Goal: Transaction & Acquisition: Purchase product/service

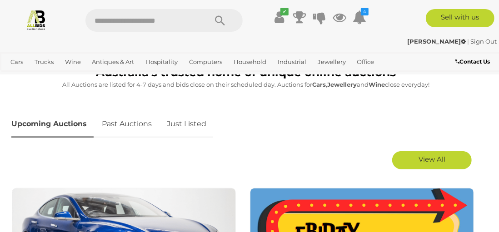
scroll to position [409, 0]
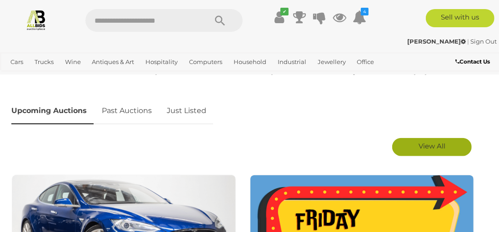
click at [417, 147] on link "View All" at bounding box center [432, 147] width 80 height 18
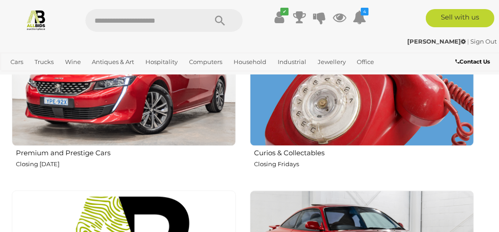
scroll to position [682, 0]
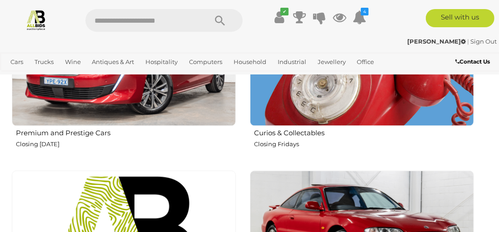
click at [304, 113] on img at bounding box center [362, 14] width 224 height 224
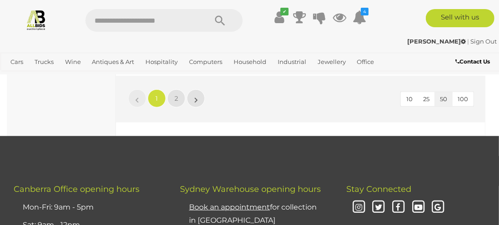
scroll to position [7862, 0]
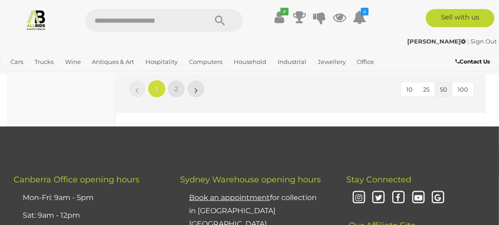
click at [157, 85] on span "1" at bounding box center [157, 89] width 2 height 8
click at [181, 84] on link "2" at bounding box center [176, 89] width 18 height 18
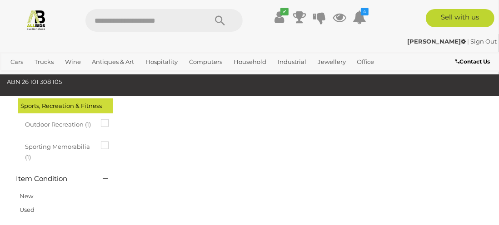
scroll to position [47, 0]
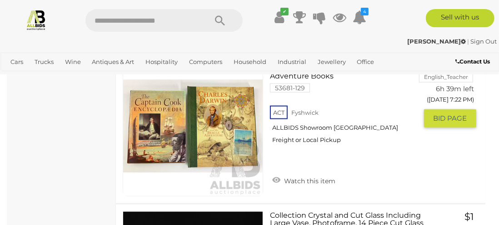
scroll to position [2456, 0]
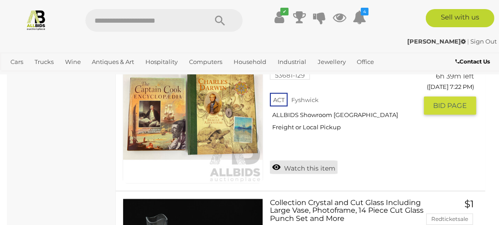
click at [277, 161] on link "Watch this item" at bounding box center [304, 168] width 68 height 14
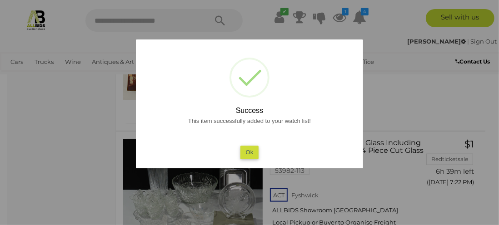
scroll to position [2547, 0]
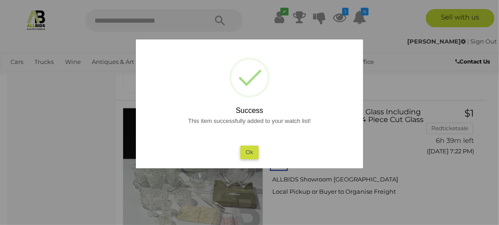
click at [249, 153] on button "Ok" at bounding box center [249, 152] width 19 height 13
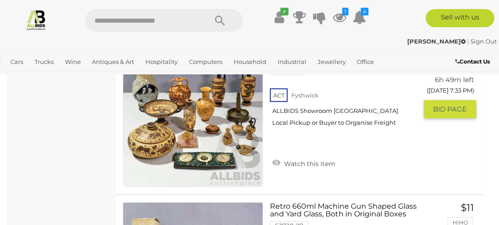
scroll to position [4228, 0]
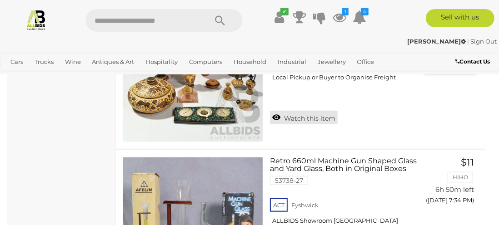
click at [275, 111] on link "Watch this item" at bounding box center [304, 118] width 68 height 14
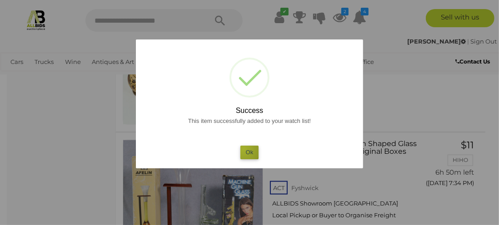
click at [244, 150] on button "Ok" at bounding box center [249, 152] width 19 height 13
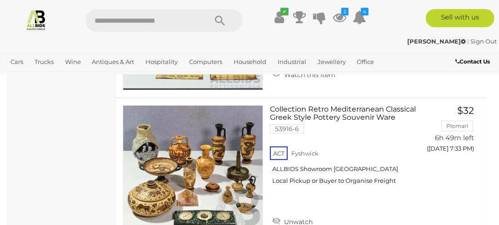
scroll to position [4137, 0]
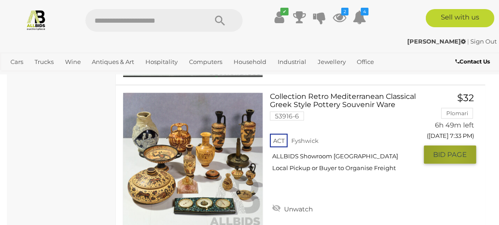
click at [454, 150] on span "BID PAGE" at bounding box center [450, 154] width 34 height 9
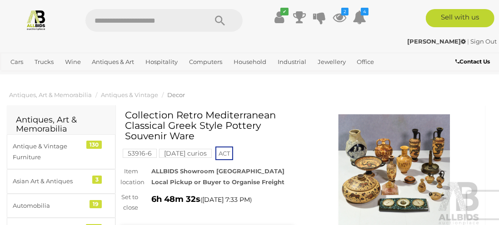
click at [360, 170] on img at bounding box center [395, 171] width 174 height 112
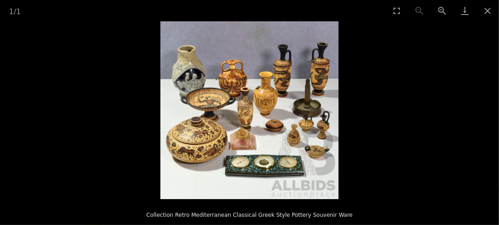
click at [170, 115] on img at bounding box center [249, 110] width 178 height 178
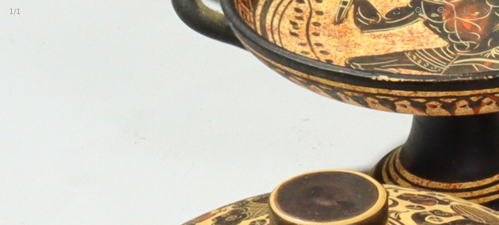
drag, startPoint x: 239, startPoint y: 127, endPoint x: 117, endPoint y: 228, distance: 158.5
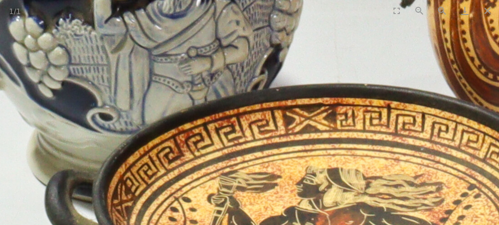
drag, startPoint x: 168, startPoint y: 132, endPoint x: 243, endPoint y: 228, distance: 122.1
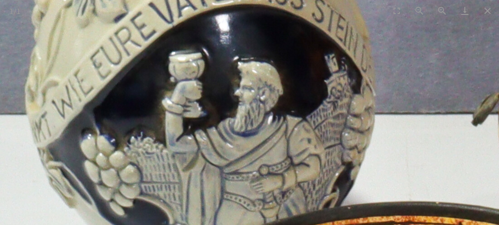
drag, startPoint x: 213, startPoint y: 161, endPoint x: 251, endPoint y: 197, distance: 52.4
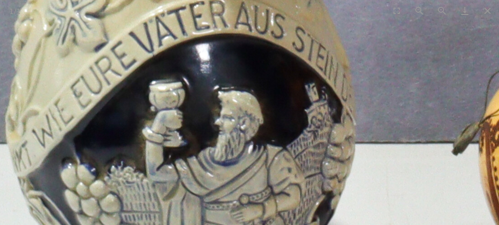
drag, startPoint x: 271, startPoint y: 199, endPoint x: 196, endPoint y: 203, distance: 75.1
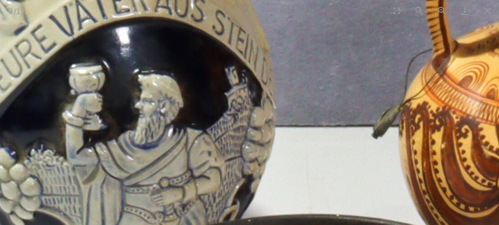
drag, startPoint x: 211, startPoint y: 187, endPoint x: 177, endPoint y: 175, distance: 36.7
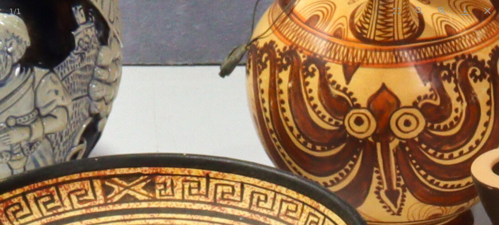
drag, startPoint x: 184, startPoint y: 148, endPoint x: 91, endPoint y: 113, distance: 98.7
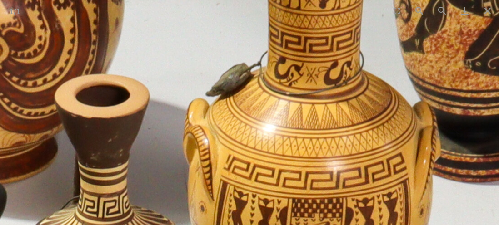
drag, startPoint x: 210, startPoint y: 137, endPoint x: 189, endPoint y: 60, distance: 80.0
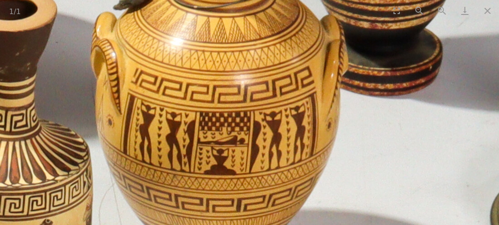
drag, startPoint x: 306, startPoint y: 158, endPoint x: 216, endPoint y: 102, distance: 105.8
click at [216, 102] on img at bounding box center [54, 225] width 1813 height 1813
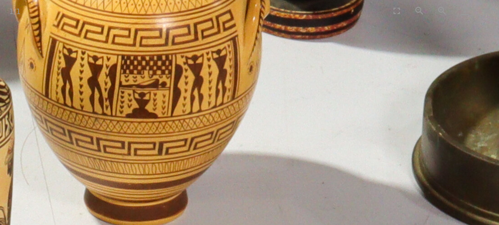
drag, startPoint x: 336, startPoint y: 153, endPoint x: 287, endPoint y: 97, distance: 74.0
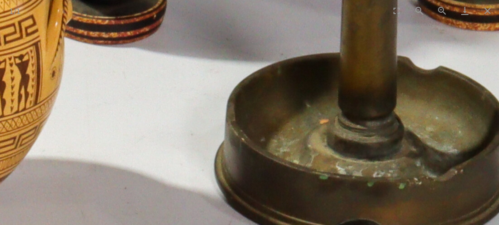
drag, startPoint x: 398, startPoint y: 121, endPoint x: 246, endPoint y: 171, distance: 159.9
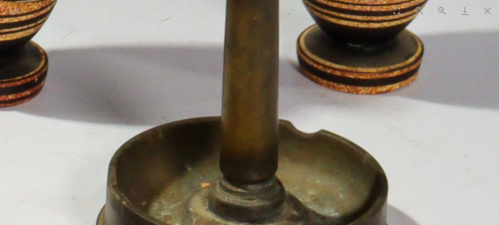
drag, startPoint x: 250, startPoint y: 175, endPoint x: 213, endPoint y: 228, distance: 65.6
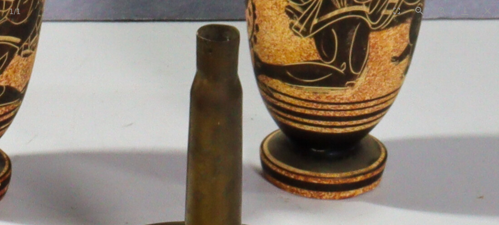
drag, startPoint x: 169, startPoint y: 153, endPoint x: 154, endPoint y: 228, distance: 76.9
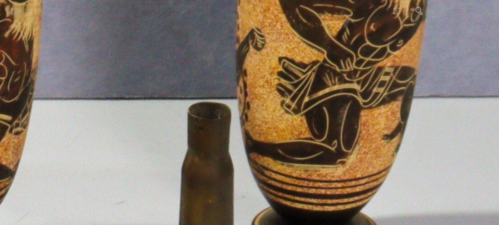
drag, startPoint x: 278, startPoint y: 156, endPoint x: 270, endPoint y: 205, distance: 50.1
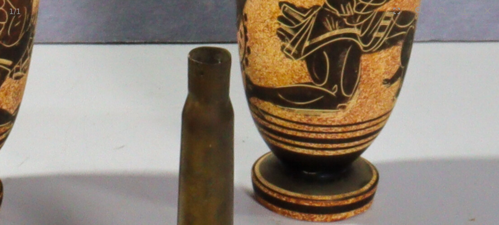
drag, startPoint x: 260, startPoint y: 193, endPoint x: 260, endPoint y: 128, distance: 65.0
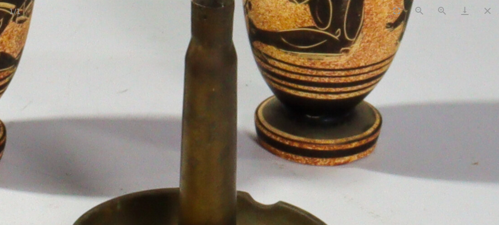
drag, startPoint x: 241, startPoint y: 146, endPoint x: 244, endPoint y: 129, distance: 17.4
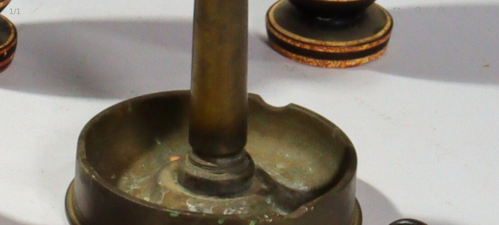
drag, startPoint x: 211, startPoint y: 128, endPoint x: 211, endPoint y: 80, distance: 48.2
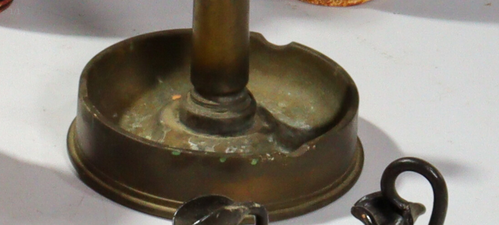
drag, startPoint x: 169, startPoint y: 141, endPoint x: 170, endPoint y: 109, distance: 31.9
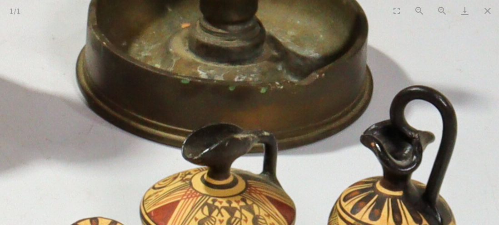
drag, startPoint x: 167, startPoint y: 129, endPoint x: 169, endPoint y: 110, distance: 18.8
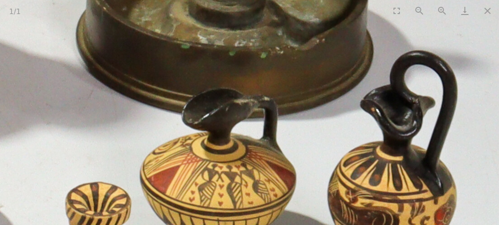
drag, startPoint x: 147, startPoint y: 160, endPoint x: 144, endPoint y: 125, distance: 34.7
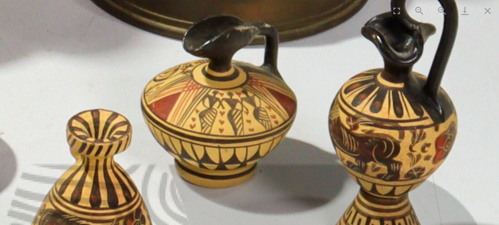
drag, startPoint x: 144, startPoint y: 145, endPoint x: 154, endPoint y: 120, distance: 27.5
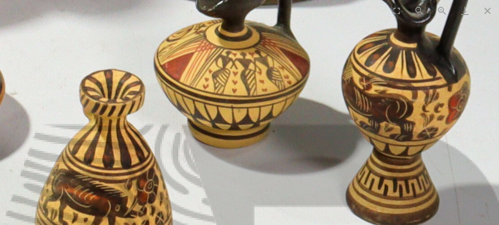
drag, startPoint x: 151, startPoint y: 121, endPoint x: 164, endPoint y: 71, distance: 51.1
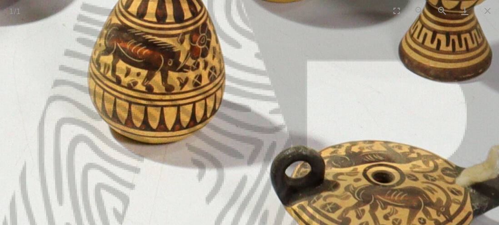
drag, startPoint x: 19, startPoint y: 149, endPoint x: 58, endPoint y: 97, distance: 65.3
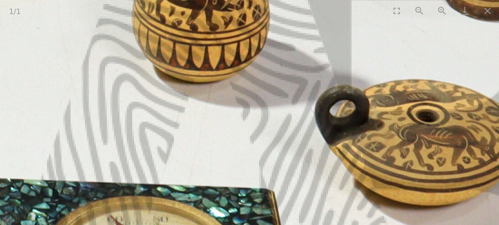
drag, startPoint x: 34, startPoint y: 164, endPoint x: 74, endPoint y: 116, distance: 61.9
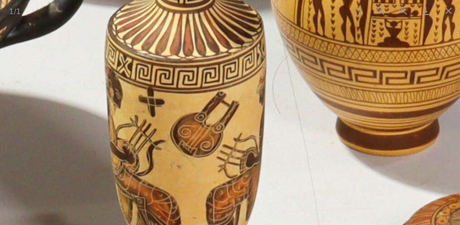
scroll to position [227, 0]
click at [172, 171] on img at bounding box center [228, 98] width 1813 height 1813
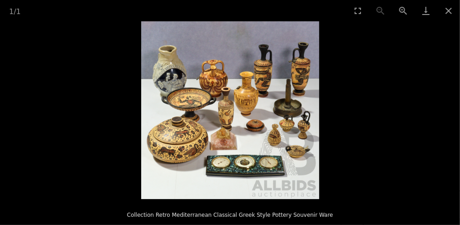
click at [232, 167] on img at bounding box center [230, 110] width 178 height 178
click at [233, 168] on img at bounding box center [230, 110] width 178 height 178
click at [276, 167] on img at bounding box center [230, 110] width 178 height 178
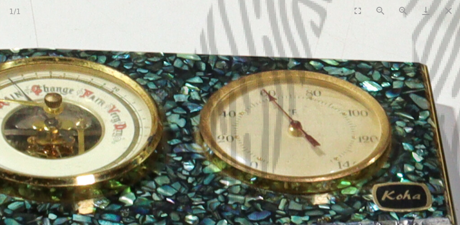
drag, startPoint x: 161, startPoint y: 171, endPoint x: 260, endPoint y: 165, distance: 99.2
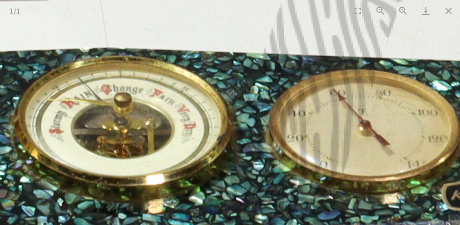
drag, startPoint x: 194, startPoint y: 176, endPoint x: 267, endPoint y: 175, distance: 72.7
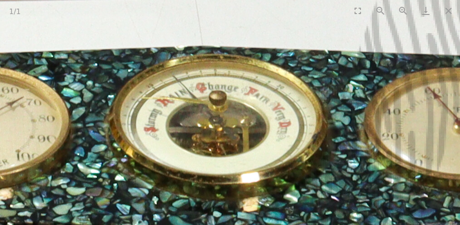
drag, startPoint x: 134, startPoint y: 173, endPoint x: 202, endPoint y: 171, distance: 68.2
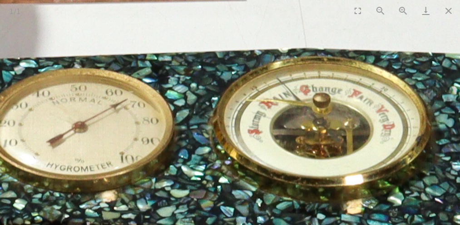
drag, startPoint x: 113, startPoint y: 162, endPoint x: 200, endPoint y: 164, distance: 86.8
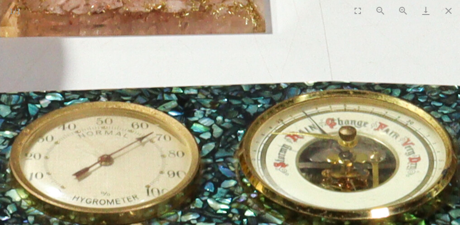
drag, startPoint x: 199, startPoint y: 165, endPoint x: 200, endPoint y: 198, distance: 32.7
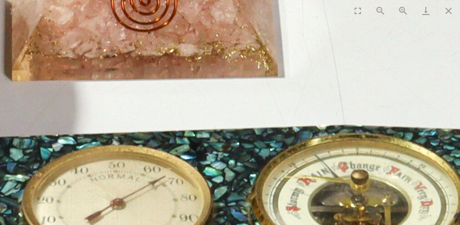
drag, startPoint x: 185, startPoint y: 172, endPoint x: 194, endPoint y: 199, distance: 28.3
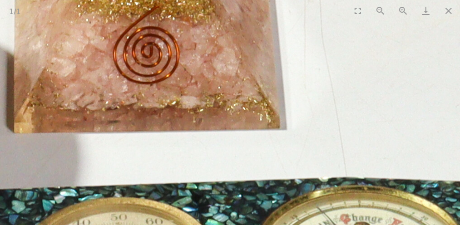
drag, startPoint x: 190, startPoint y: 165, endPoint x: 187, endPoint y: 212, distance: 47.4
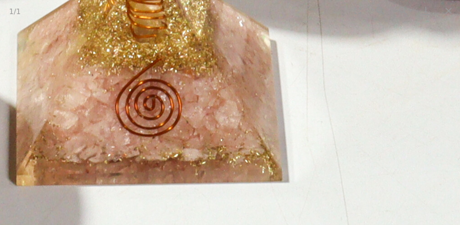
drag, startPoint x: 177, startPoint y: 176, endPoint x: 181, endPoint y: 214, distance: 37.9
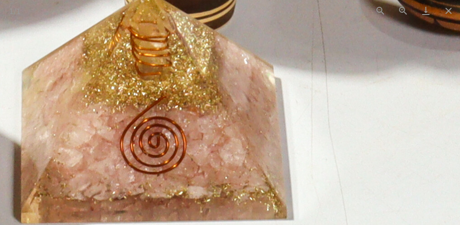
drag, startPoint x: 175, startPoint y: 197, endPoint x: 178, endPoint y: 224, distance: 27.0
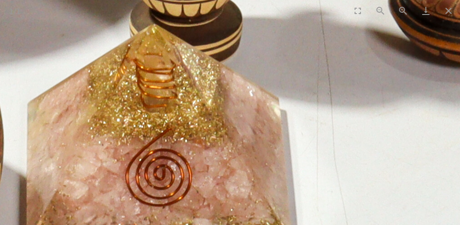
drag, startPoint x: 174, startPoint y: 187, endPoint x: 181, endPoint y: 219, distance: 33.5
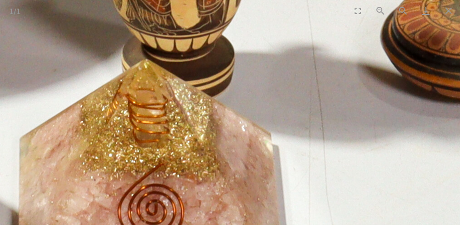
drag
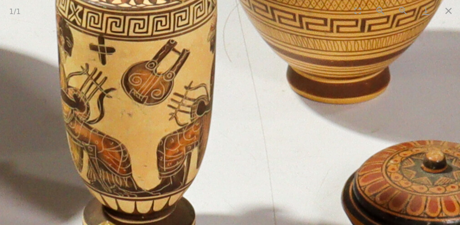
click at [181, 205] on img at bounding box center [178, 45] width 1813 height 1813
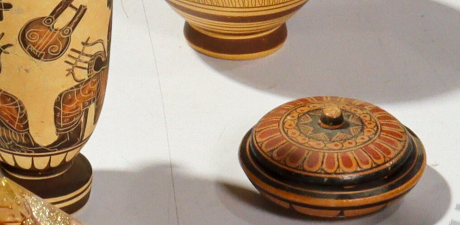
click at [150, 125] on img at bounding box center [75, 1] width 1813 height 1813
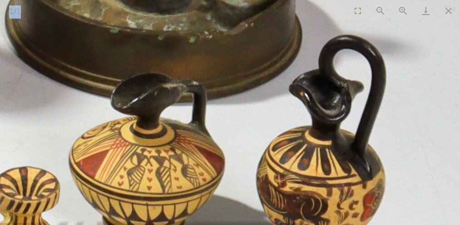
click at [48, 74] on div "1 / 1 Collection Retro Mediterranean Classical Greek Style Pottery Souvenir Ware" at bounding box center [230, 112] width 460 height 225
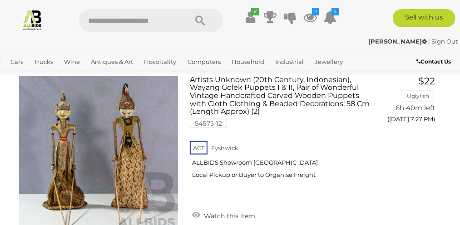
scroll to position [3737, 0]
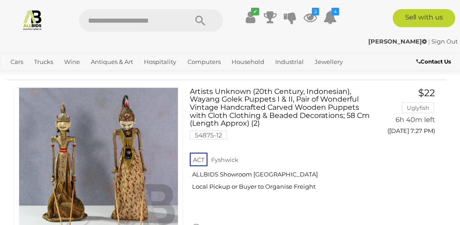
scroll to position [47, 0]
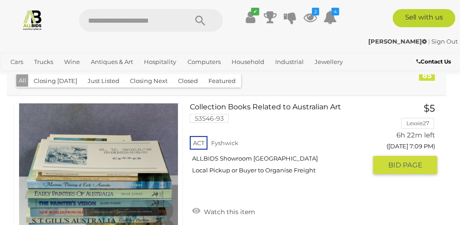
click at [183, 163] on link at bounding box center [99, 183] width 170 height 160
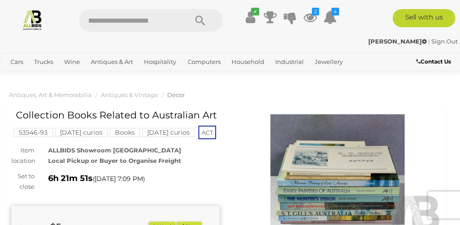
click at [324, 160] on img at bounding box center [338, 182] width 209 height 135
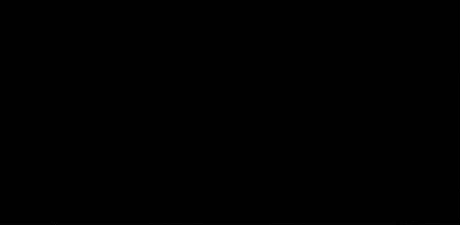
click at [324, 160] on div at bounding box center [230, 110] width 460 height 178
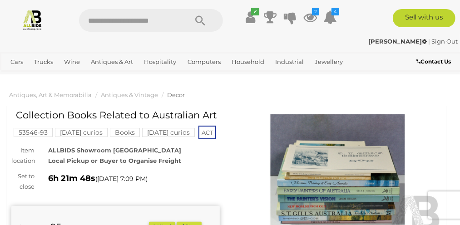
click at [346, 161] on img at bounding box center [338, 182] width 209 height 135
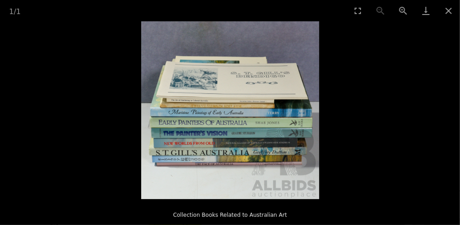
click at [254, 157] on img at bounding box center [230, 110] width 178 height 178
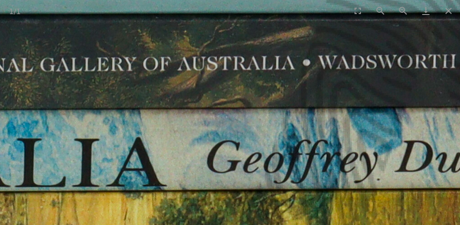
drag, startPoint x: 226, startPoint y: 125, endPoint x: 187, endPoint y: 161, distance: 53.7
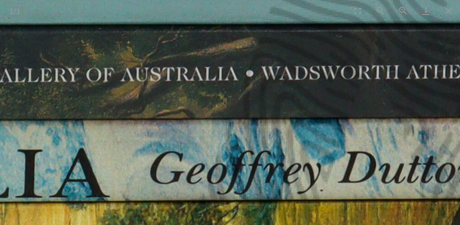
drag, startPoint x: 284, startPoint y: 135, endPoint x: 207, endPoint y: 148, distance: 78.7
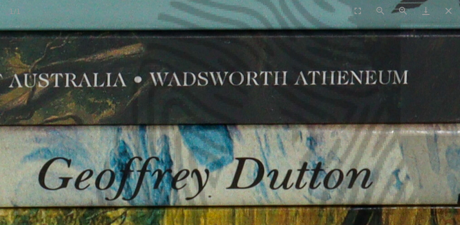
drag, startPoint x: 301, startPoint y: 144, endPoint x: 242, endPoint y: 147, distance: 59.2
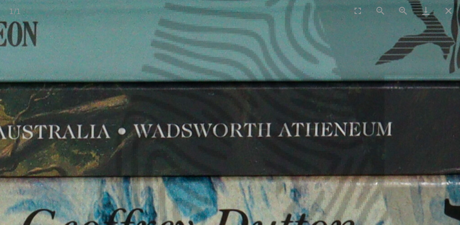
drag, startPoint x: 254, startPoint y: 145, endPoint x: 262, endPoint y: 184, distance: 40.7
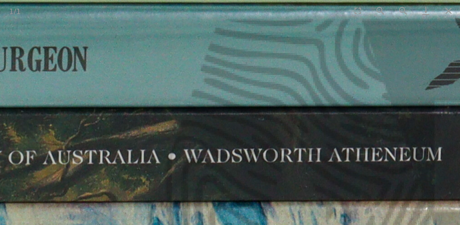
drag, startPoint x: 240, startPoint y: 139, endPoint x: 347, endPoint y: 150, distance: 107.8
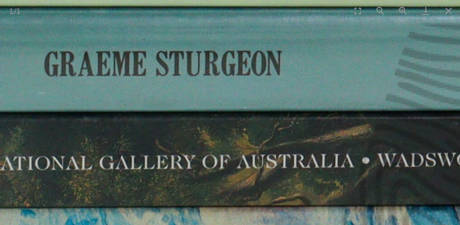
drag, startPoint x: 200, startPoint y: 136, endPoint x: 289, endPoint y: 140, distance: 88.7
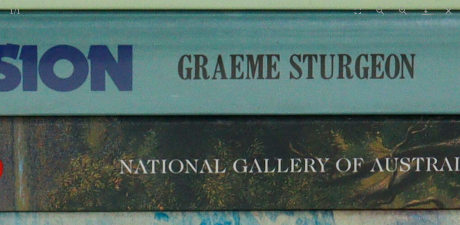
drag, startPoint x: 204, startPoint y: 138, endPoint x: 282, endPoint y: 142, distance: 78.3
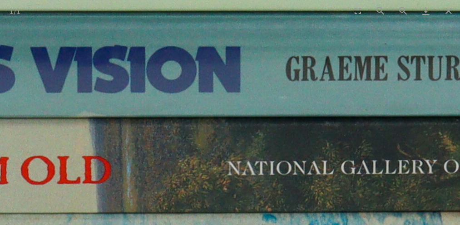
drag, startPoint x: 197, startPoint y: 136, endPoint x: 266, endPoint y: 135, distance: 69.5
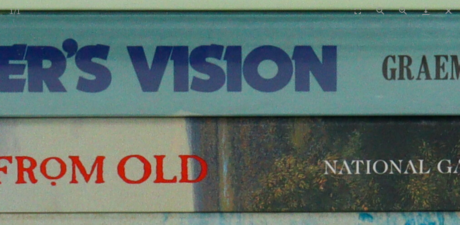
drag, startPoint x: 213, startPoint y: 136, endPoint x: 301, endPoint y: 138, distance: 87.7
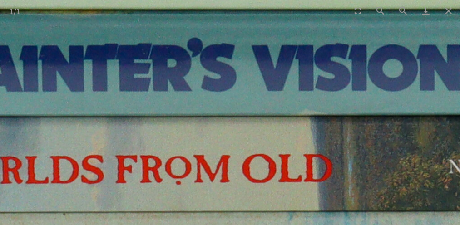
drag, startPoint x: 219, startPoint y: 135, endPoint x: 289, endPoint y: 133, distance: 69.1
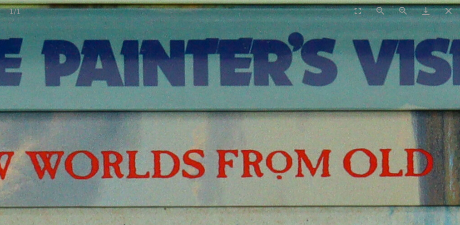
drag, startPoint x: 218, startPoint y: 139, endPoint x: 263, endPoint y: 140, distance: 45.0
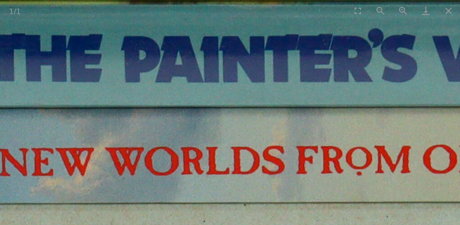
drag, startPoint x: 202, startPoint y: 136, endPoint x: 265, endPoint y: 134, distance: 63.2
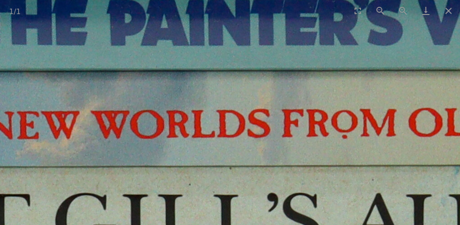
drag, startPoint x: 263, startPoint y: 164, endPoint x: 142, endPoint y: 114, distance: 131.2
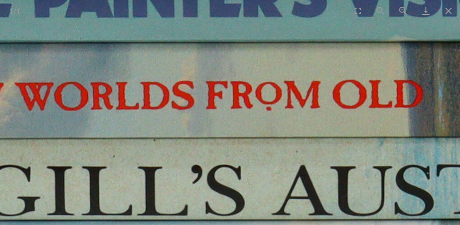
drag, startPoint x: 155, startPoint y: 109, endPoint x: 233, endPoint y: 107, distance: 77.7
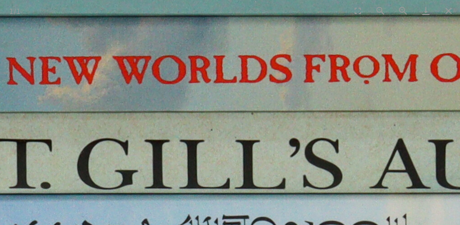
drag, startPoint x: 182, startPoint y: 114, endPoint x: 174, endPoint y: 73, distance: 42.2
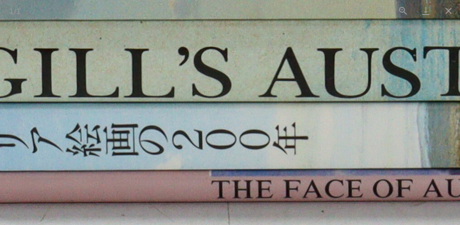
drag, startPoint x: 287, startPoint y: 137, endPoint x: 142, endPoint y: 102, distance: 149.2
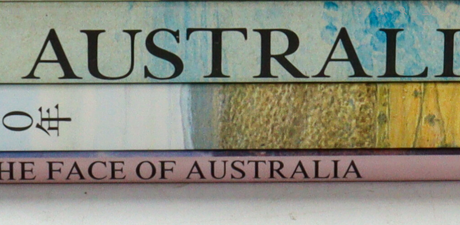
drag, startPoint x: 204, startPoint y: 92, endPoint x: 72, endPoint y: 95, distance: 132.3
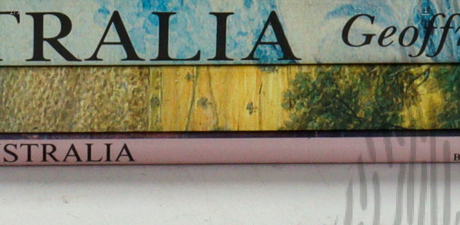
drag, startPoint x: 64, startPoint y: 110, endPoint x: 141, endPoint y: 93, distance: 78.8
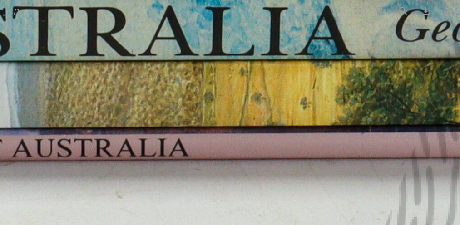
drag, startPoint x: 120, startPoint y: 96, endPoint x: 170, endPoint y: 91, distance: 50.2
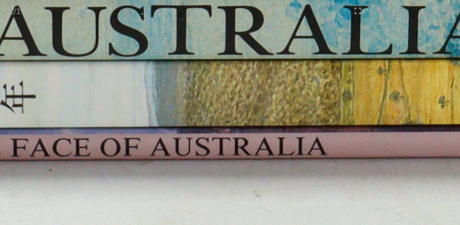
drag, startPoint x: 112, startPoint y: 88, endPoint x: 151, endPoint y: 100, distance: 40.4
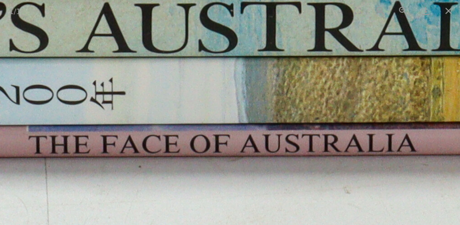
drag, startPoint x: 147, startPoint y: 94, endPoint x: 131, endPoint y: 95, distance: 15.5
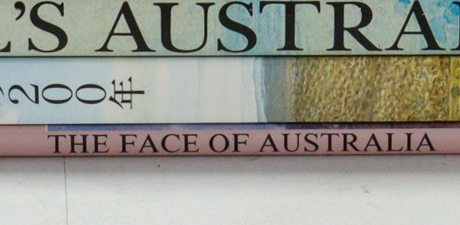
drag, startPoint x: 117, startPoint y: 97, endPoint x: 166, endPoint y: 97, distance: 49.5
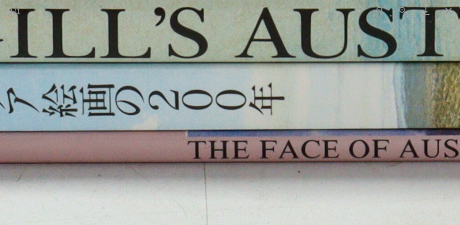
drag, startPoint x: 115, startPoint y: 96, endPoint x: 190, endPoint y: 104, distance: 75.4
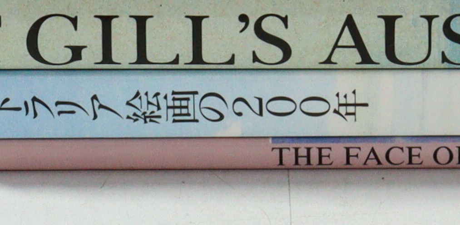
drag, startPoint x: 130, startPoint y: 103, endPoint x: 190, endPoint y: 108, distance: 60.2
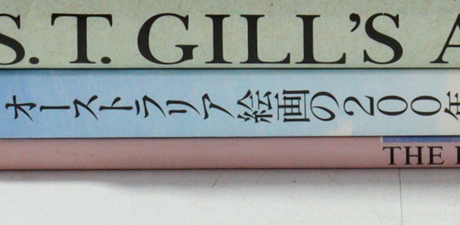
drag, startPoint x: 184, startPoint y: 107, endPoint x: 239, endPoint y: 106, distance: 55.0
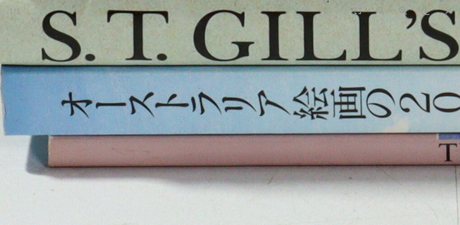
drag, startPoint x: 200, startPoint y: 115, endPoint x: 86, endPoint y: 110, distance: 114.2
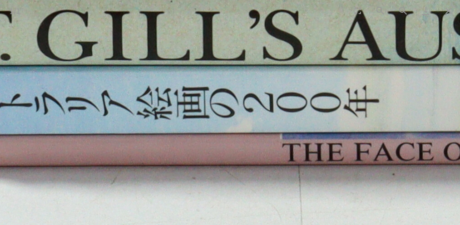
drag, startPoint x: 94, startPoint y: 107, endPoint x: 77, endPoint y: 104, distance: 17.0
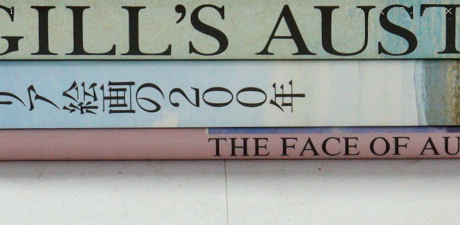
drag, startPoint x: 166, startPoint y: 119, endPoint x: 79, endPoint y: 112, distance: 87.6
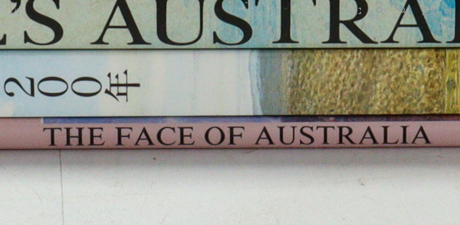
drag, startPoint x: 76, startPoint y: 111, endPoint x: 33, endPoint y: 104, distance: 43.9
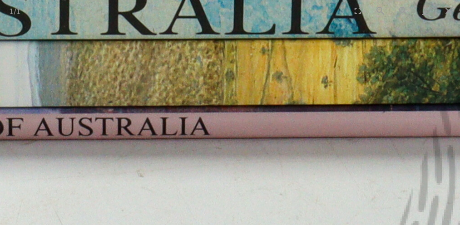
drag, startPoint x: 110, startPoint y: 98, endPoint x: 105, endPoint y: 126, distance: 28.5
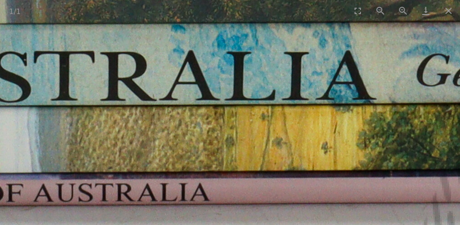
drag
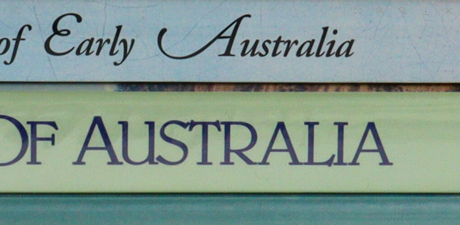
click at [454, 93] on img at bounding box center [220, 15] width 1813 height 1813
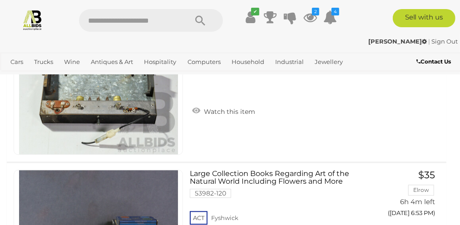
scroll to position [5591, 0]
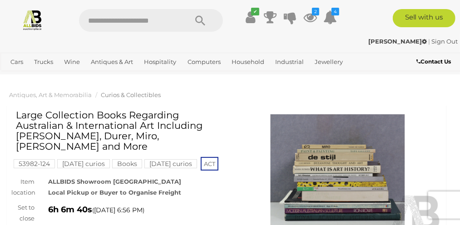
click at [351, 167] on img at bounding box center [338, 182] width 209 height 135
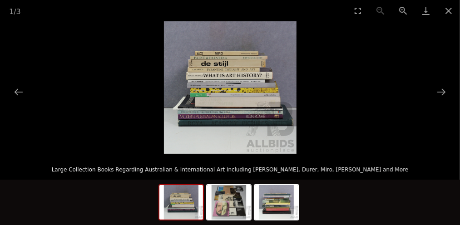
click at [199, 145] on img at bounding box center [230, 87] width 133 height 133
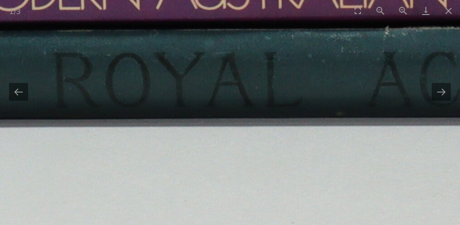
drag, startPoint x: 176, startPoint y: 136, endPoint x: 187, endPoint y: 228, distance: 92.4
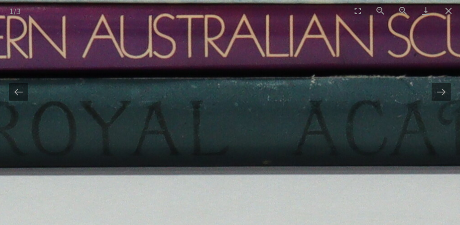
drag, startPoint x: 226, startPoint y: 164, endPoint x: 132, endPoint y: 178, distance: 95.5
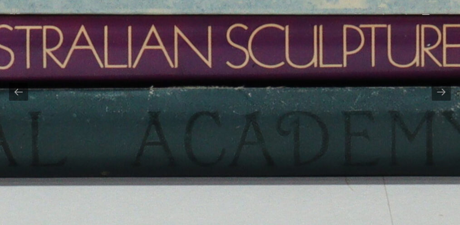
drag, startPoint x: 249, startPoint y: 176, endPoint x: 150, endPoint y: 184, distance: 98.9
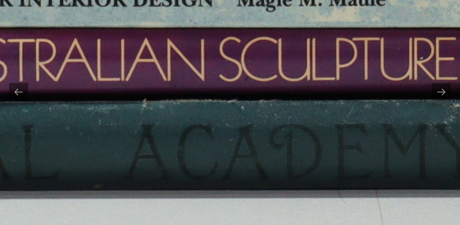
drag, startPoint x: 143, startPoint y: 183, endPoint x: 263, endPoint y: 194, distance: 120.4
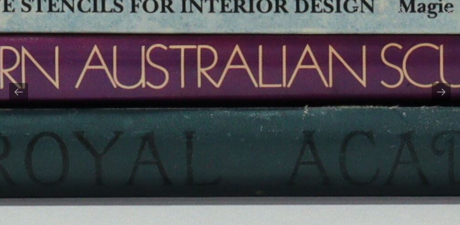
drag, startPoint x: 251, startPoint y: 192, endPoint x: 322, endPoint y: 196, distance: 71.5
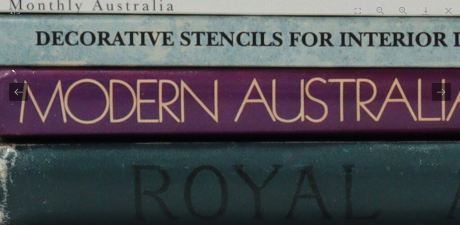
drag, startPoint x: 180, startPoint y: 188, endPoint x: 299, endPoint y: 227, distance: 125.5
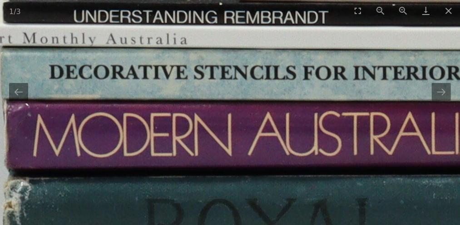
drag, startPoint x: 289, startPoint y: 186, endPoint x: 273, endPoint y: 218, distance: 35.4
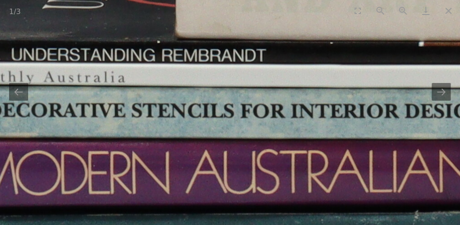
drag, startPoint x: 284, startPoint y: 189, endPoint x: 225, endPoint y: 216, distance: 64.2
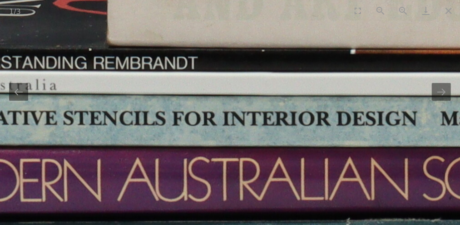
drag, startPoint x: 285, startPoint y: 201, endPoint x: 225, endPoint y: 205, distance: 60.6
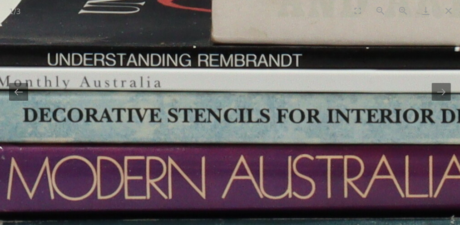
drag, startPoint x: 223, startPoint y: 204, endPoint x: 347, endPoint y: 202, distance: 124.1
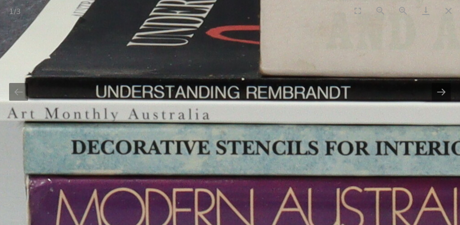
drag, startPoint x: 309, startPoint y: 184, endPoint x: 292, endPoint y: 220, distance: 39.6
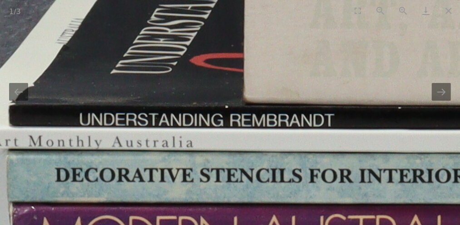
drag, startPoint x: 304, startPoint y: 186, endPoint x: 279, endPoint y: 227, distance: 47.9
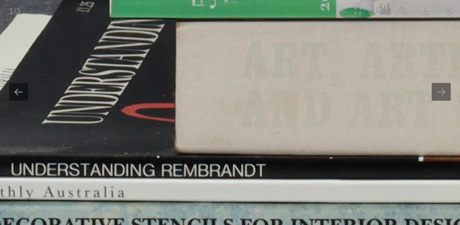
drag, startPoint x: 256, startPoint y: 211, endPoint x: 215, endPoint y: 228, distance: 44.4
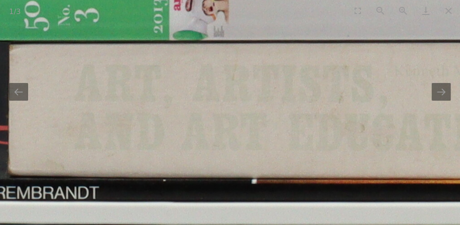
drag, startPoint x: 301, startPoint y: 201, endPoint x: 201, endPoint y: 201, distance: 100.0
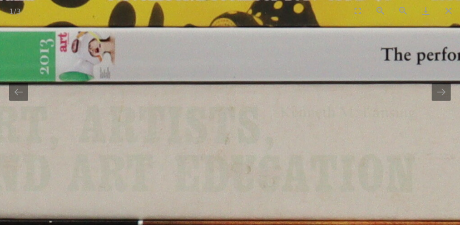
drag, startPoint x: 219, startPoint y: 172, endPoint x: 216, endPoint y: 215, distance: 43.7
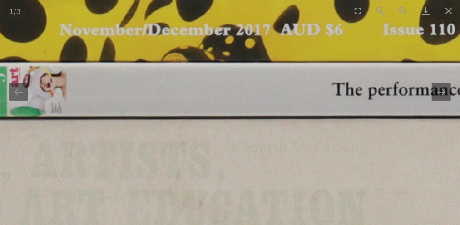
drag, startPoint x: 266, startPoint y: 195, endPoint x: 218, endPoint y: 218, distance: 53.5
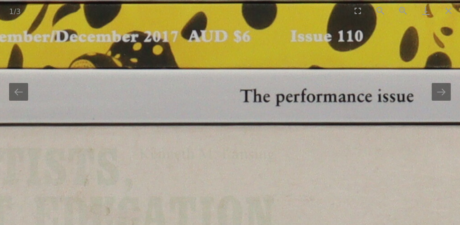
drag, startPoint x: 246, startPoint y: 213, endPoint x: 178, endPoint y: 214, distance: 68.2
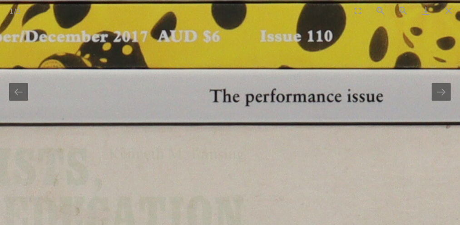
drag, startPoint x: 212, startPoint y: 214, endPoint x: 288, endPoint y: 202, distance: 77.3
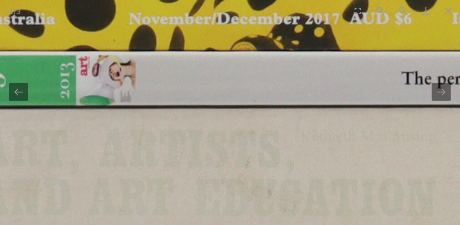
drag, startPoint x: 186, startPoint y: 204, endPoint x: 269, endPoint y: 197, distance: 83.5
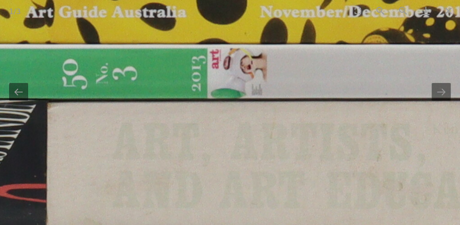
drag, startPoint x: 228, startPoint y: 203, endPoint x: 287, endPoint y: 197, distance: 58.9
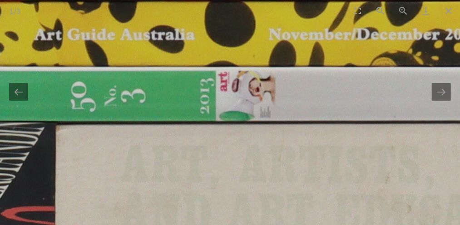
drag, startPoint x: 258, startPoint y: 199, endPoint x: 251, endPoint y: 222, distance: 23.7
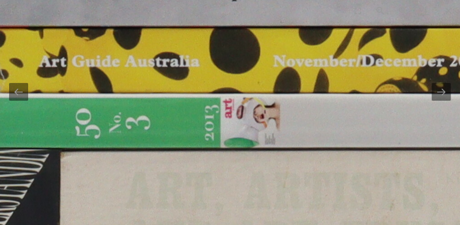
drag, startPoint x: 252, startPoint y: 207, endPoint x: 254, endPoint y: 224, distance: 17.5
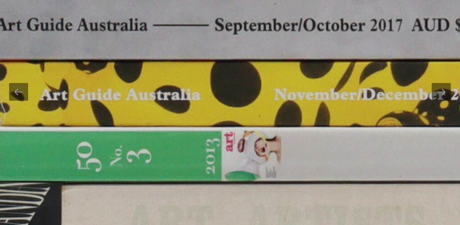
drag, startPoint x: 244, startPoint y: 181, endPoint x: 251, endPoint y: 228, distance: 47.0
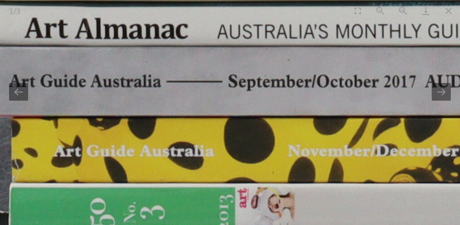
drag, startPoint x: 254, startPoint y: 178, endPoint x: 260, endPoint y: 205, distance: 28.0
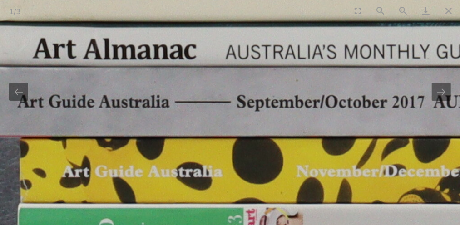
drag, startPoint x: 259, startPoint y: 197, endPoint x: 266, endPoint y: 206, distance: 12.3
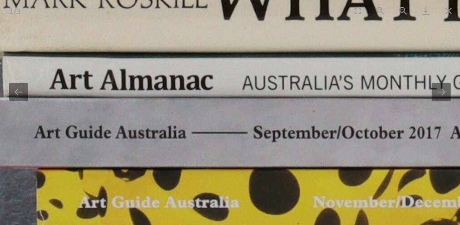
drag, startPoint x: 253, startPoint y: 171, endPoint x: 283, endPoint y: 227, distance: 63.6
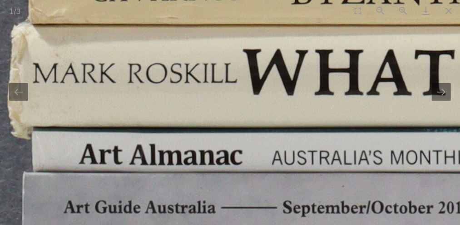
drag, startPoint x: 266, startPoint y: 189, endPoint x: 276, endPoint y: 204, distance: 18.0
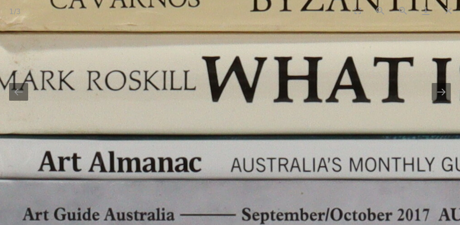
drag, startPoint x: 287, startPoint y: 203, endPoint x: 222, endPoint y: 209, distance: 64.9
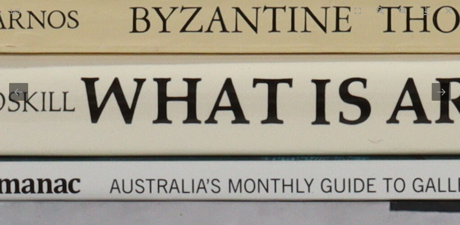
drag, startPoint x: 259, startPoint y: 198, endPoint x: 222, endPoint y: 206, distance: 37.6
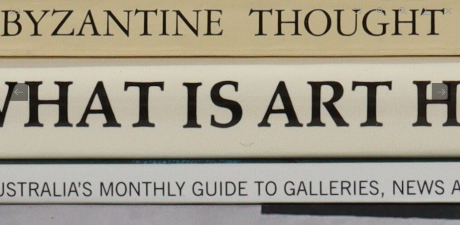
drag, startPoint x: 309, startPoint y: 192, endPoint x: 220, endPoint y: 193, distance: 88.6
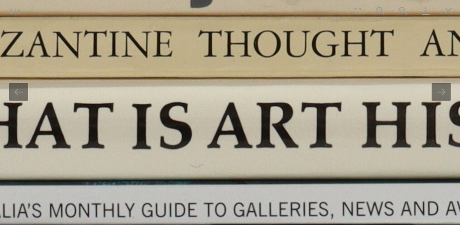
drag
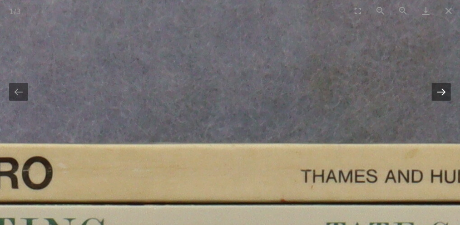
click at [442, 90] on button "Next slide" at bounding box center [441, 92] width 19 height 18
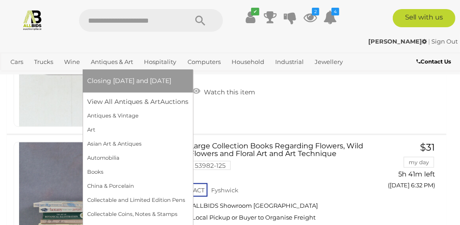
scroll to position [5622, 0]
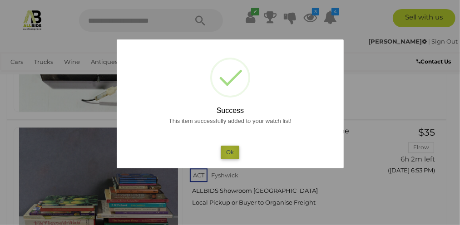
click at [230, 153] on button "Ok" at bounding box center [230, 152] width 19 height 13
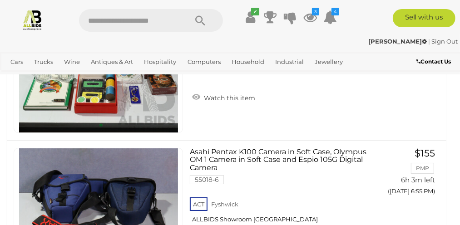
scroll to position [6076, 0]
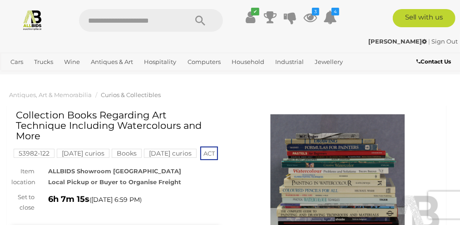
click at [364, 155] on img at bounding box center [338, 182] width 209 height 135
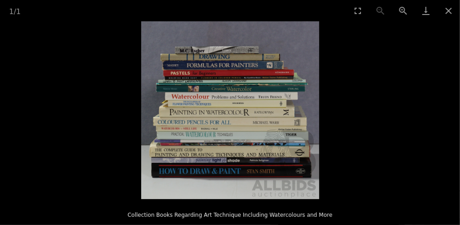
click at [224, 142] on img at bounding box center [230, 110] width 178 height 178
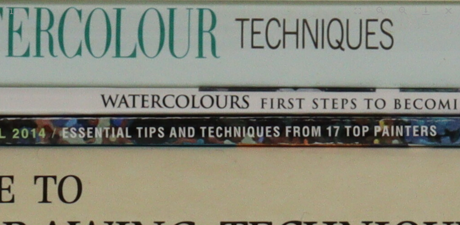
drag, startPoint x: 215, startPoint y: 133, endPoint x: 302, endPoint y: 90, distance: 96.9
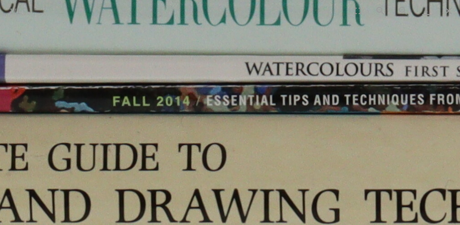
drag, startPoint x: 324, startPoint y: 114, endPoint x: 430, endPoint y: 100, distance: 106.9
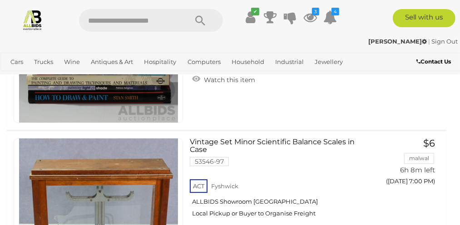
scroll to position [7406, 0]
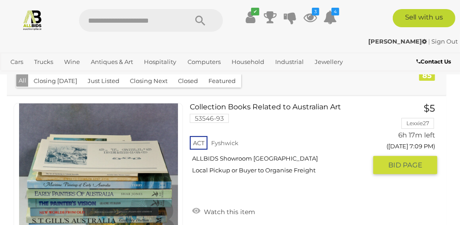
click at [165, 157] on link at bounding box center [99, 183] width 170 height 160
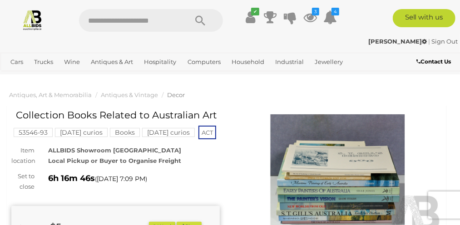
click at [378, 174] on img at bounding box center [338, 182] width 209 height 135
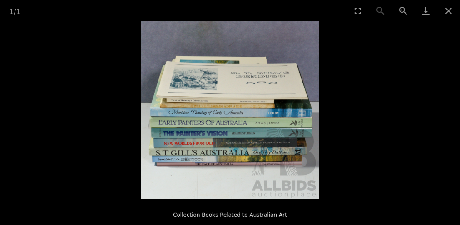
click at [220, 133] on img at bounding box center [230, 110] width 178 height 178
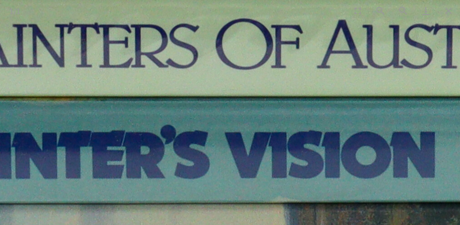
drag, startPoint x: 204, startPoint y: 126, endPoint x: 348, endPoint y: 133, distance: 143.8
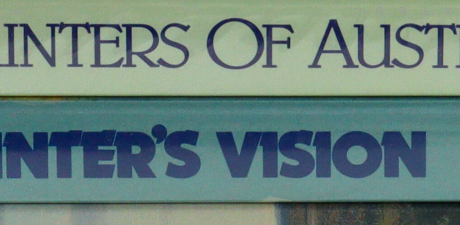
drag, startPoint x: 241, startPoint y: 122, endPoint x: 164, endPoint y: 120, distance: 77.3
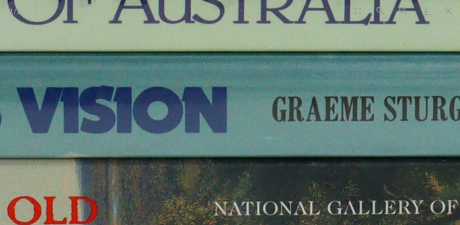
drag, startPoint x: 284, startPoint y: 131, endPoint x: 126, endPoint y: 89, distance: 162.8
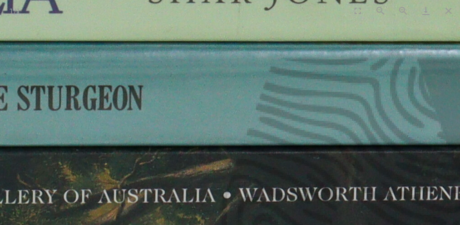
drag, startPoint x: 357, startPoint y: 129, endPoint x: 335, endPoint y: 129, distance: 21.8
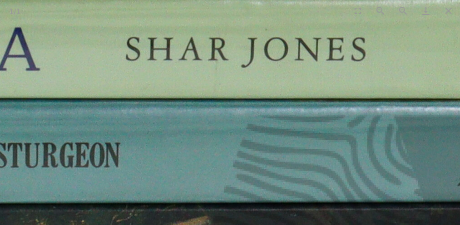
drag, startPoint x: 203, startPoint y: 97, endPoint x: 212, endPoint y: 214, distance: 117.2
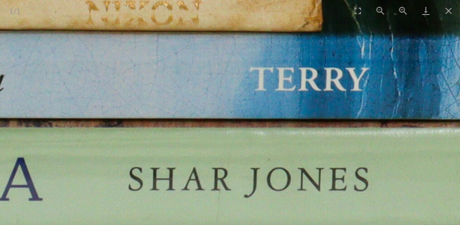
drag, startPoint x: 268, startPoint y: 148, endPoint x: 249, endPoint y: 228, distance: 82.1
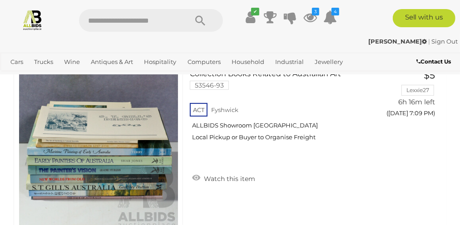
scroll to position [93, 0]
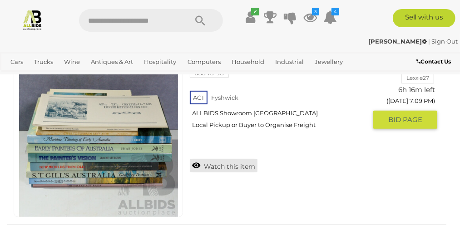
click at [258, 168] on link "Watch this item" at bounding box center [224, 166] width 68 height 14
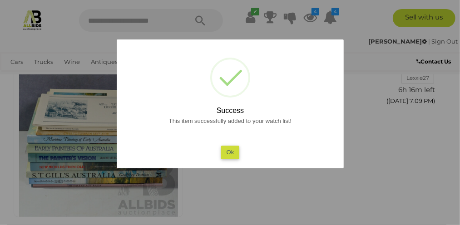
click at [232, 153] on button "Ok" at bounding box center [230, 152] width 19 height 13
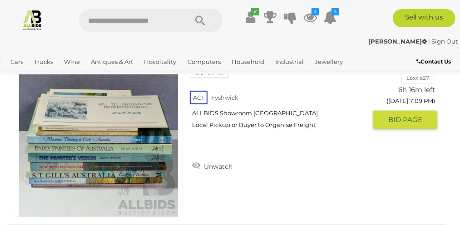
scroll to position [2, 0]
